Goal: Transaction & Acquisition: Obtain resource

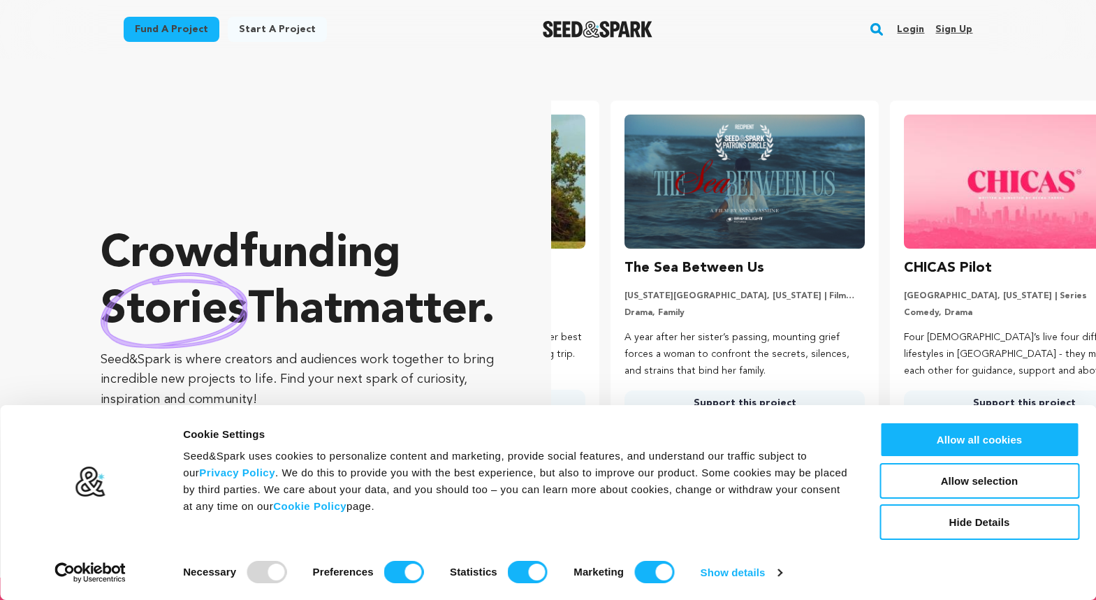
scroll to position [0, 291]
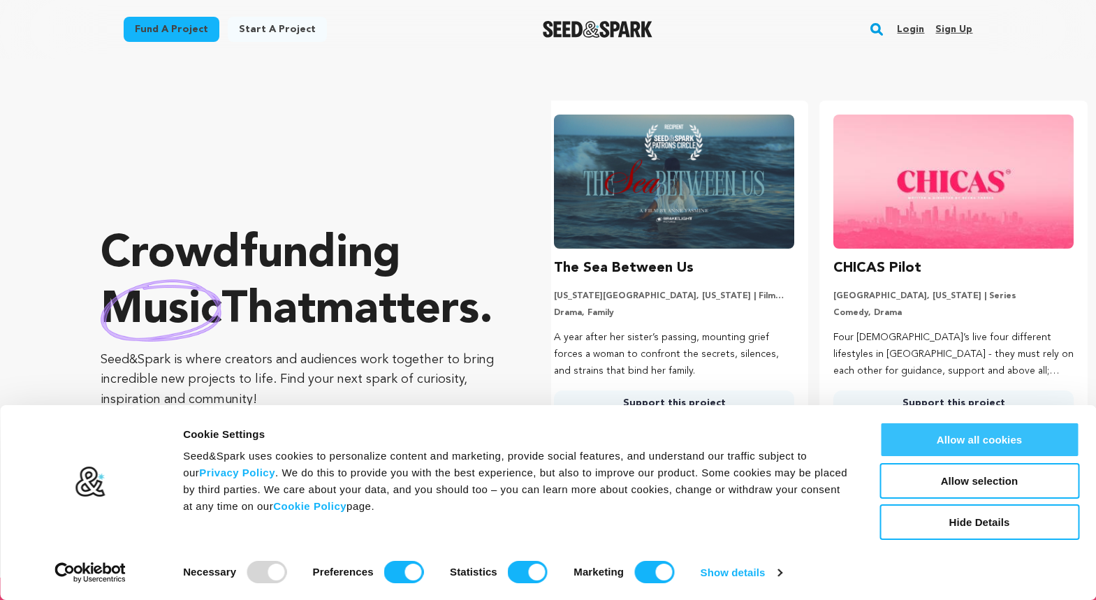
click at [964, 446] on button "Allow all cookies" at bounding box center [980, 440] width 200 height 36
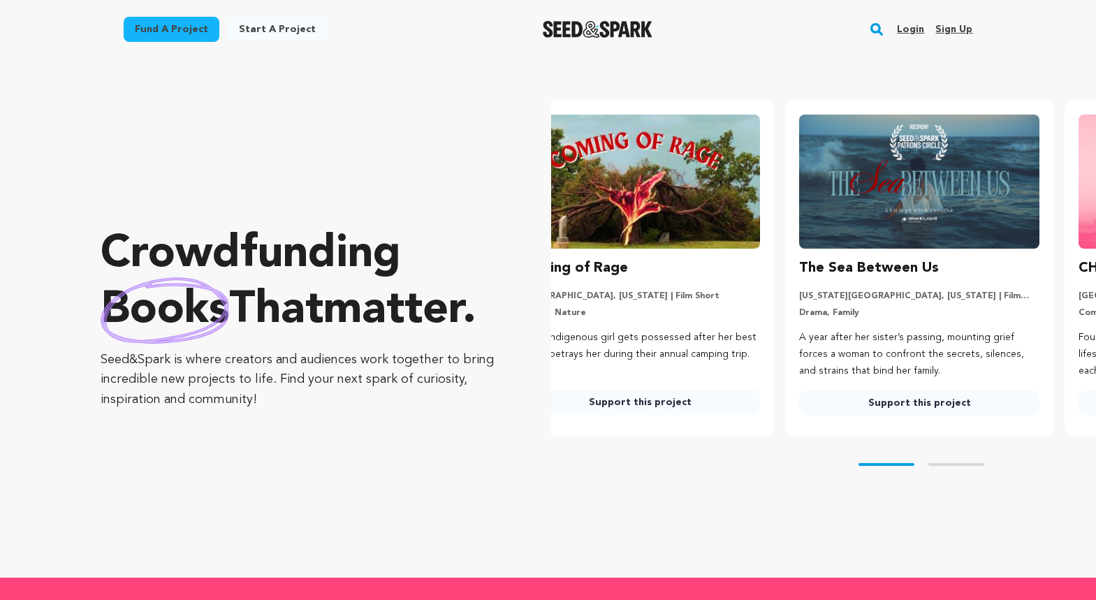
scroll to position [0, 0]
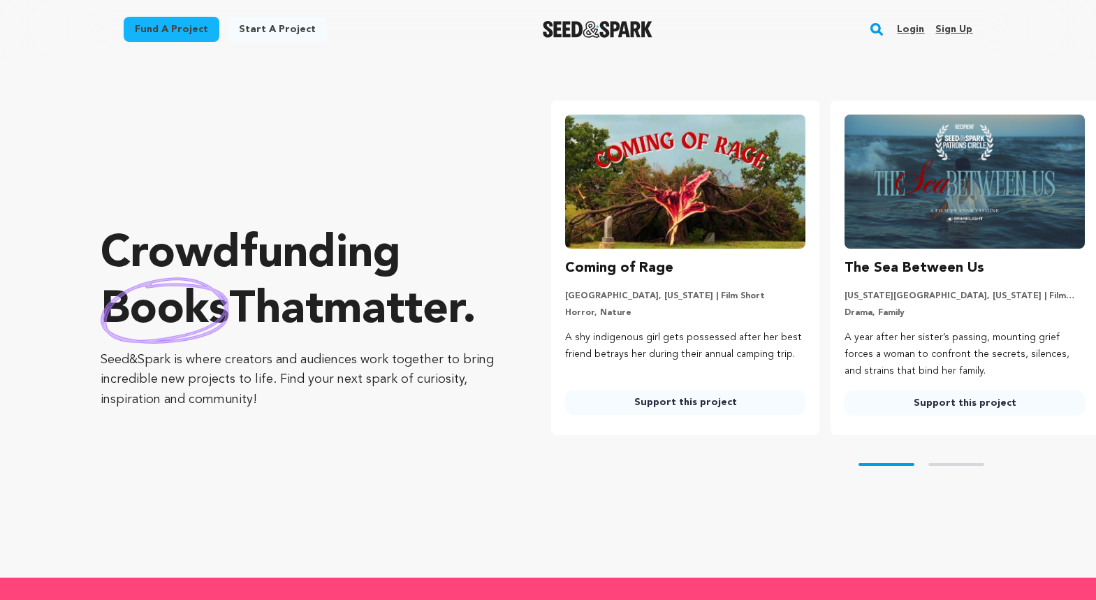
click at [179, 32] on link "Fund a project" at bounding box center [172, 29] width 96 height 25
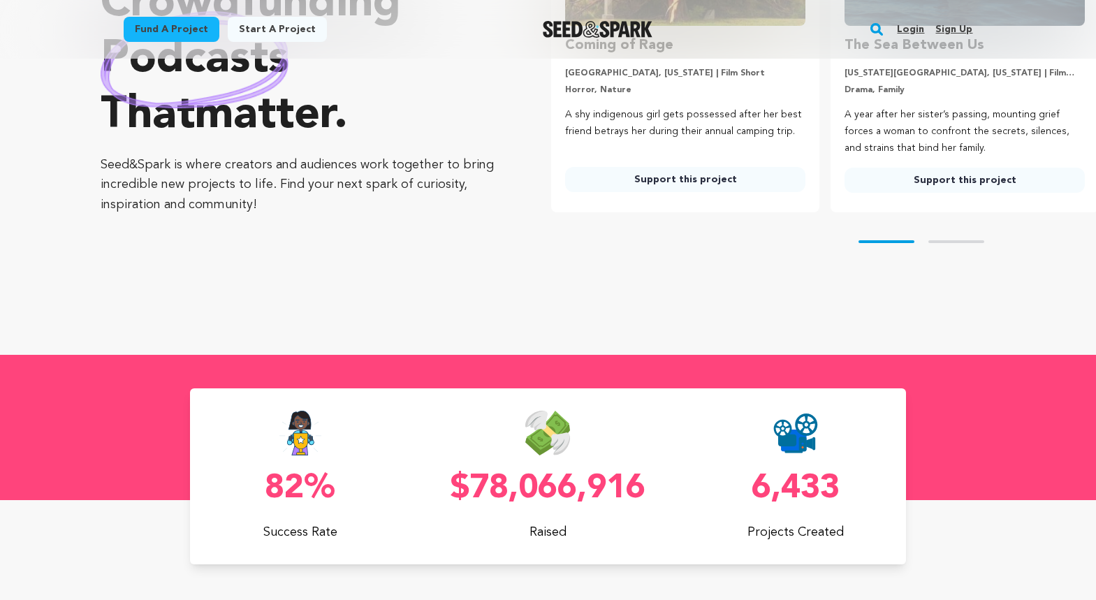
scroll to position [237, 0]
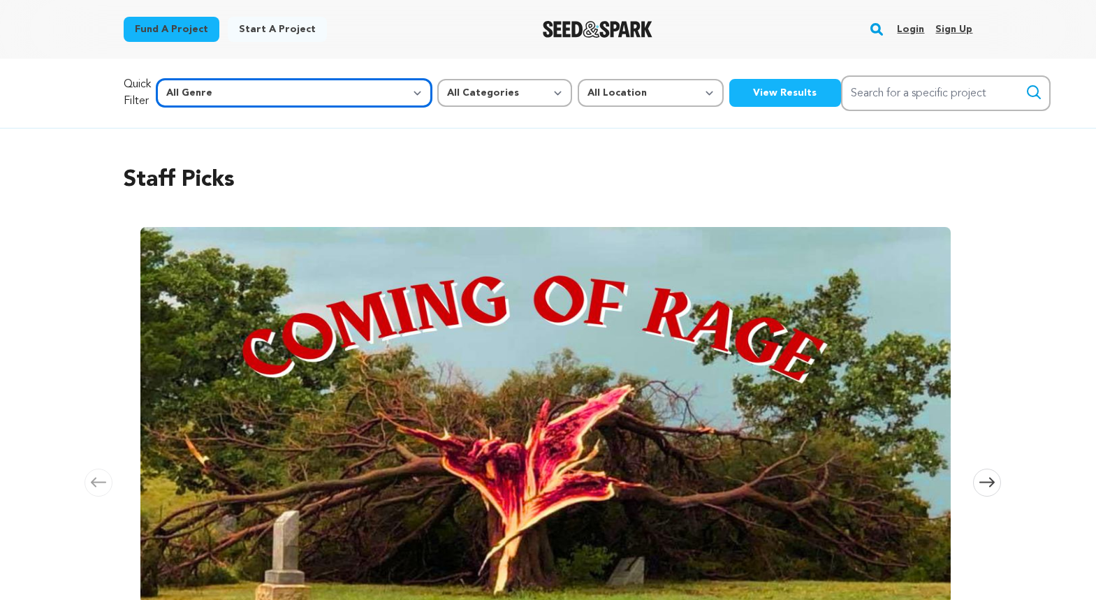
click at [285, 87] on select "All Genre Action Adventure Afrobeat Alternative Ambient Animation Bebop Big Ban…" at bounding box center [294, 93] width 275 height 28
select select "9"
click at [186, 79] on select "All Genre Action Adventure Afrobeat Alternative Ambient Animation Bebop Big Ban…" at bounding box center [294, 93] width 275 height 28
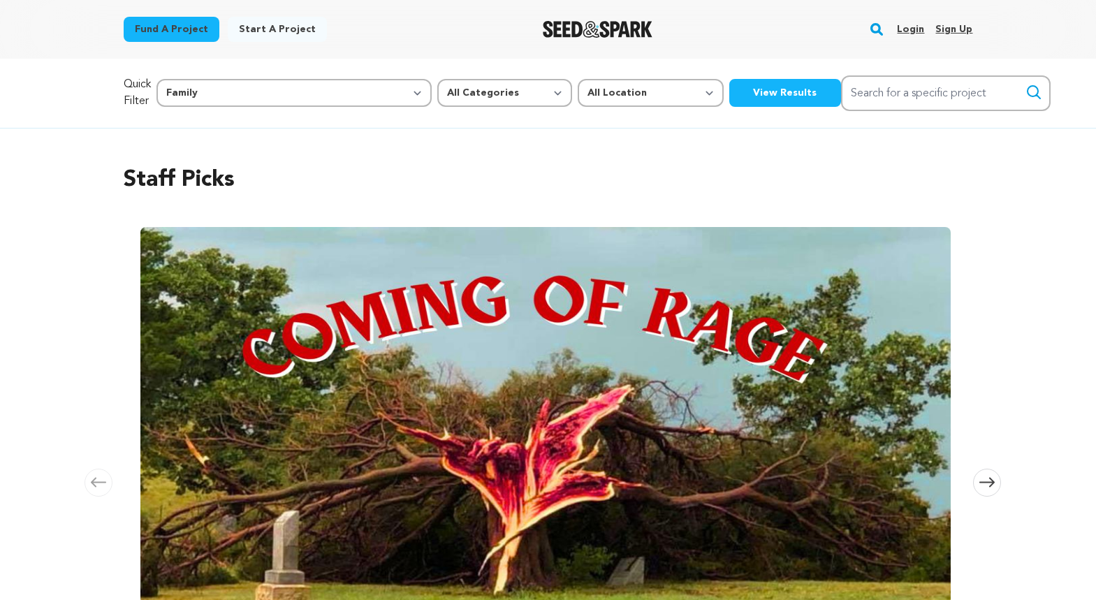
click at [729, 96] on button "View Results" at bounding box center [785, 93] width 112 height 28
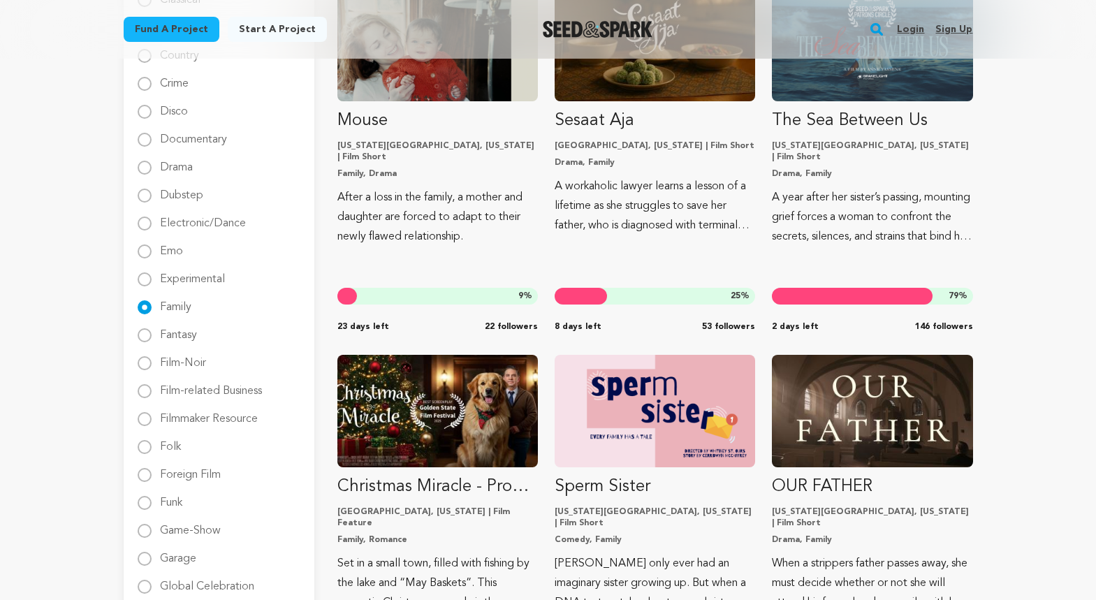
scroll to position [590, 0]
